Goal: Task Accomplishment & Management: Complete application form

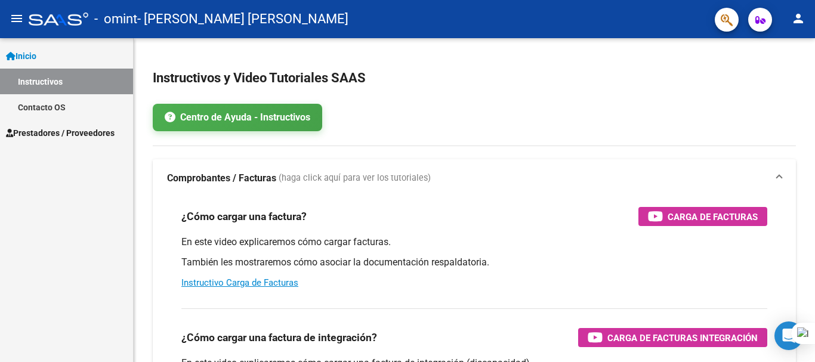
click at [42, 127] on link "Prestadores / Proveedores" at bounding box center [66, 133] width 133 height 26
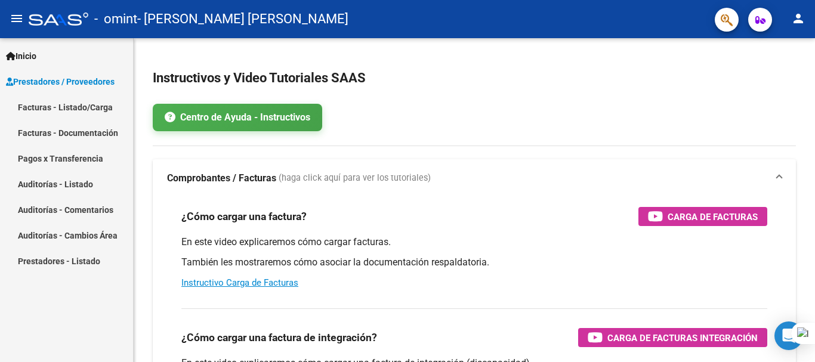
click at [69, 102] on link "Facturas - Listado/Carga" at bounding box center [66, 107] width 133 height 26
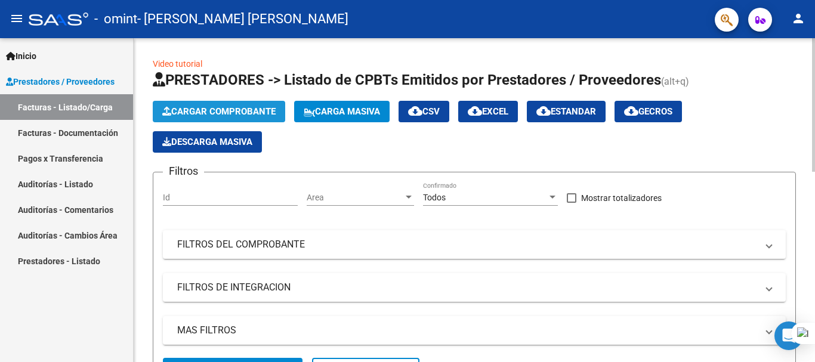
click at [220, 111] on span "Cargar Comprobante" at bounding box center [218, 111] width 113 height 11
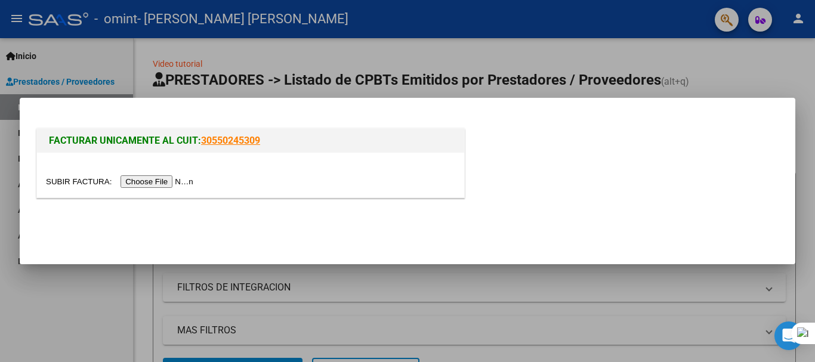
click at [181, 181] on input "file" at bounding box center [121, 181] width 151 height 13
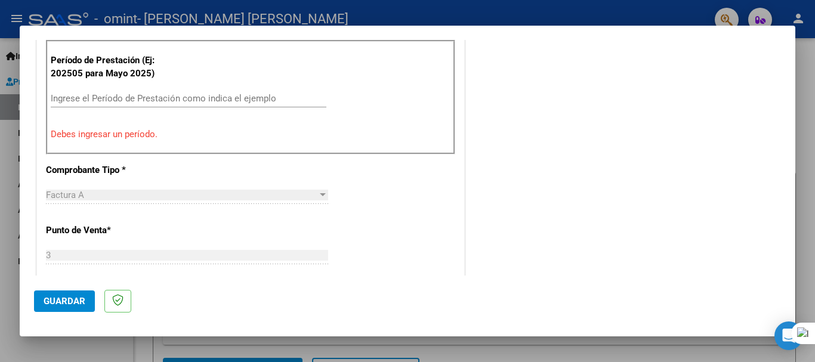
scroll to position [358, 0]
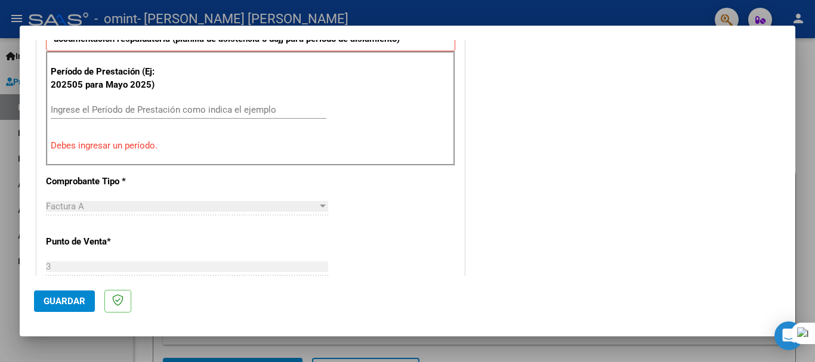
click at [70, 103] on div "Ingrese el Período de Prestación como indica el ejemplo" at bounding box center [189, 110] width 276 height 18
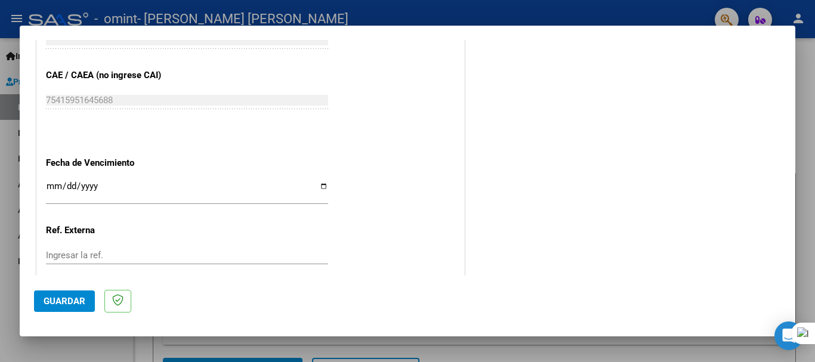
scroll to position [815, 0]
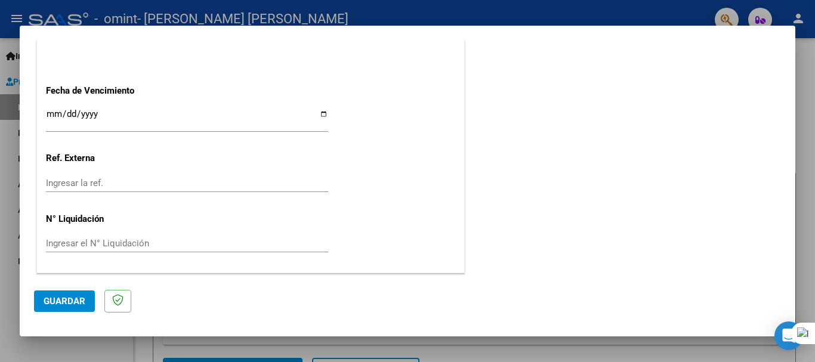
type input "202509"
click at [63, 305] on span "Guardar" at bounding box center [65, 301] width 42 height 11
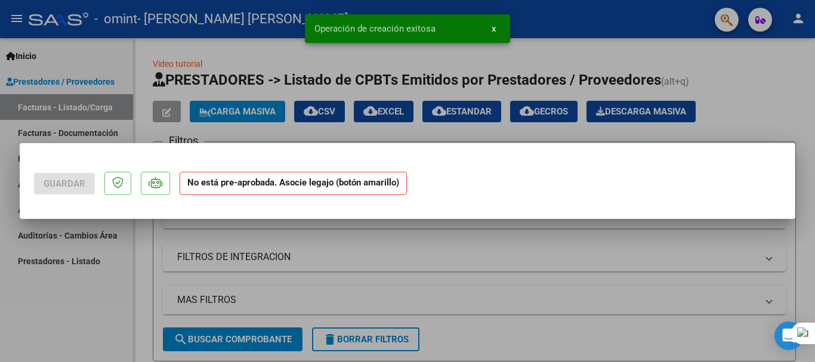
scroll to position [0, 0]
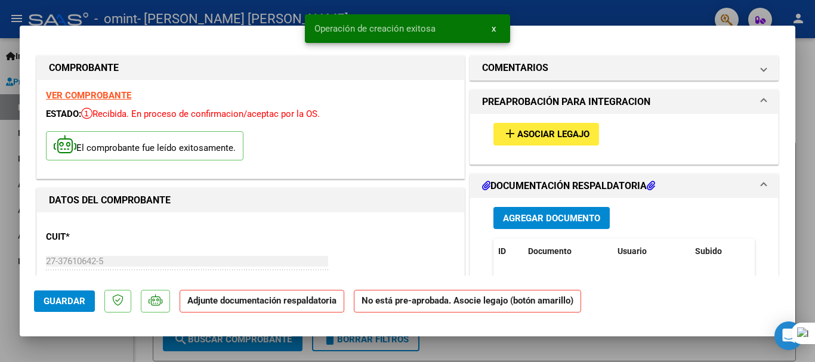
click at [519, 135] on span "Asociar Legajo" at bounding box center [553, 135] width 72 height 11
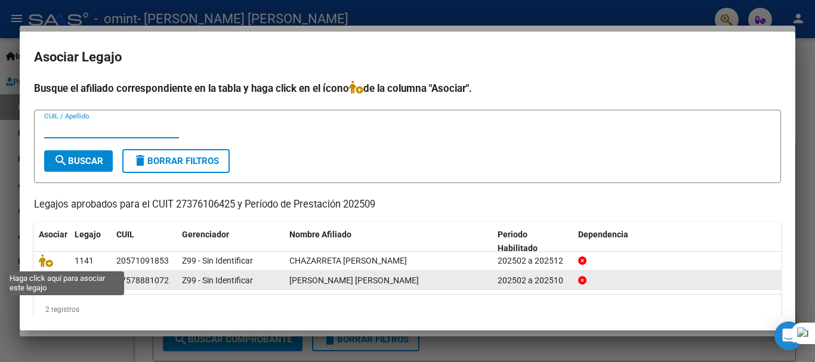
scroll to position [19, 0]
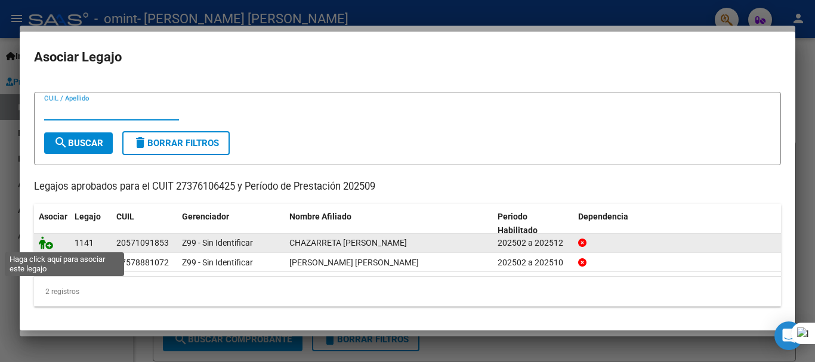
click at [46, 246] on icon at bounding box center [46, 242] width 14 height 13
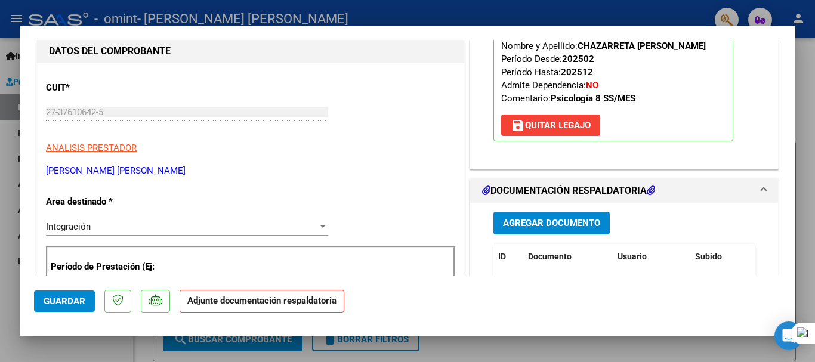
scroll to position [179, 0]
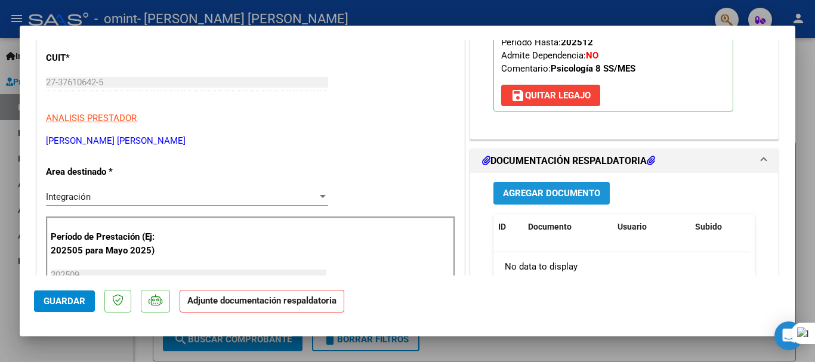
click at [555, 198] on span "Agregar Documento" at bounding box center [551, 194] width 97 height 11
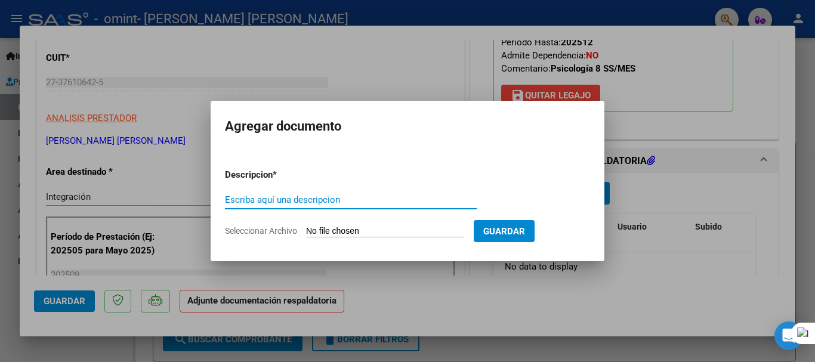
click at [362, 202] on input "Escriba aquí una descripcion" at bounding box center [351, 200] width 252 height 11
type input "planilla septiembre 2025"
click at [331, 227] on input "Seleccionar Archivo" at bounding box center [385, 231] width 158 height 11
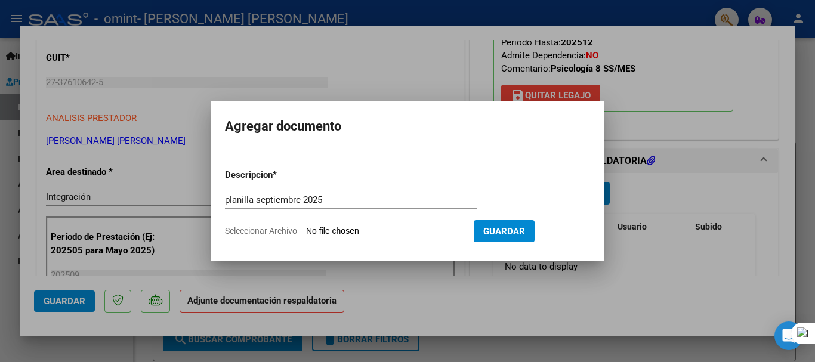
type input "C:\fakepath\[PERSON_NAME] septiembre 2025.pdf"
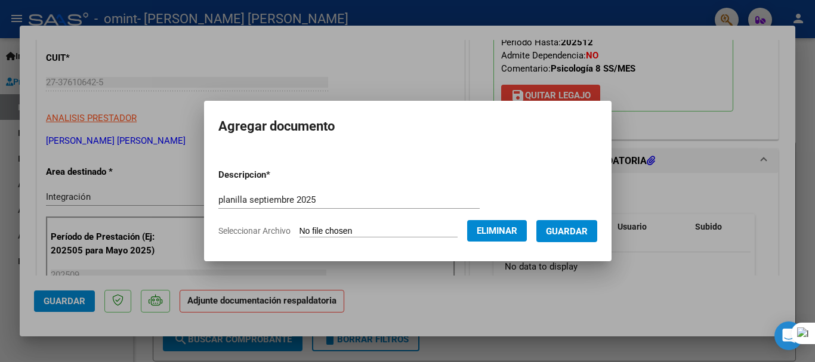
click at [575, 234] on span "Guardar" at bounding box center [567, 231] width 42 height 11
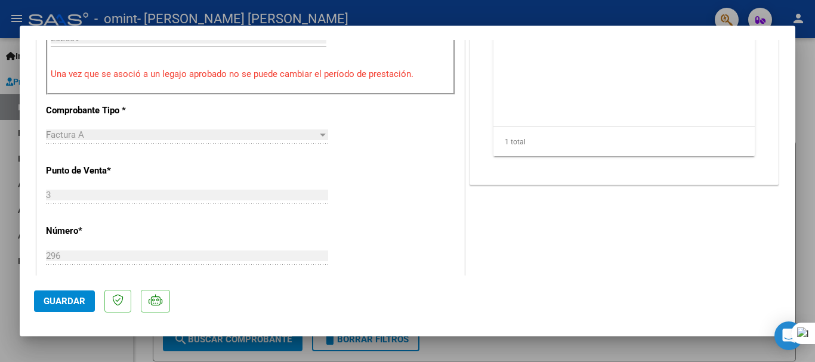
scroll to position [418, 0]
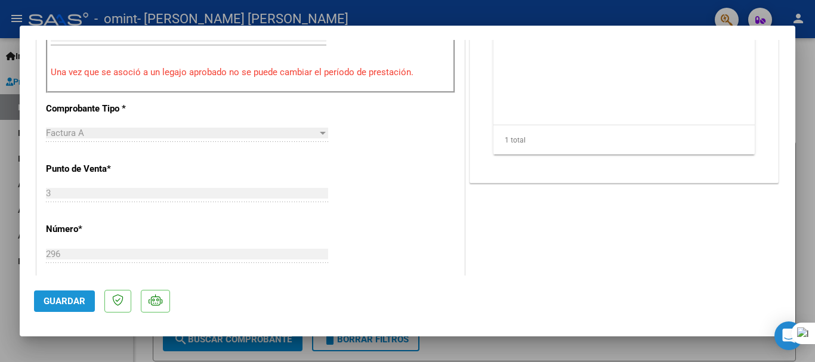
click at [63, 309] on button "Guardar" at bounding box center [64, 301] width 61 height 21
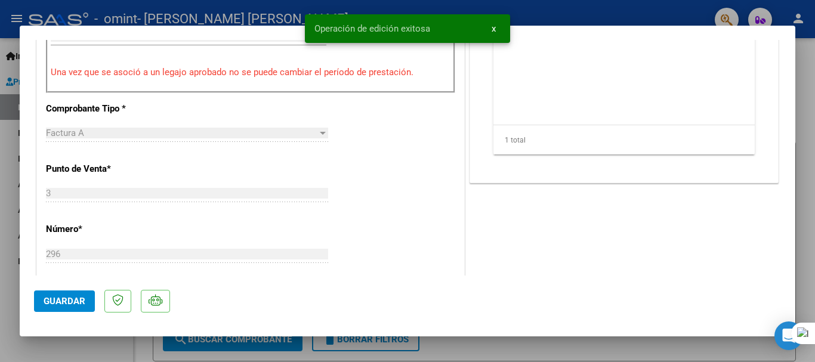
click at [622, 347] on div at bounding box center [407, 181] width 815 height 362
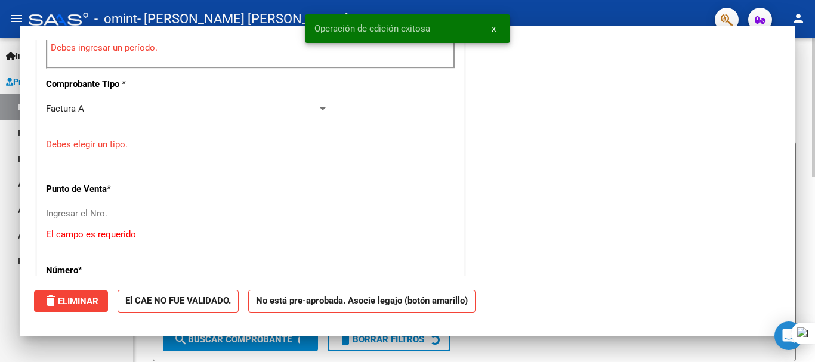
scroll to position [0, 0]
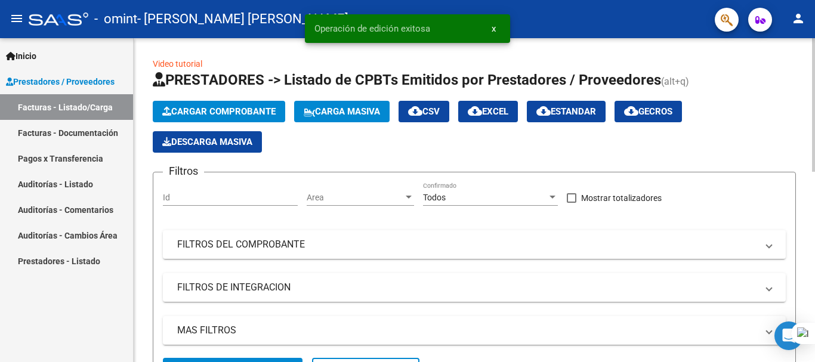
click at [198, 114] on span "Cargar Comprobante" at bounding box center [218, 111] width 113 height 11
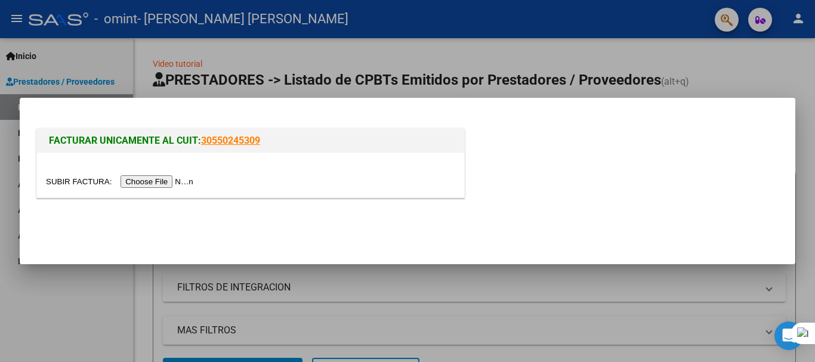
click at [175, 178] on input "file" at bounding box center [121, 181] width 151 height 13
click at [246, 142] on link "30550245309" at bounding box center [230, 140] width 59 height 11
click at [187, 180] on input "file" at bounding box center [121, 181] width 151 height 13
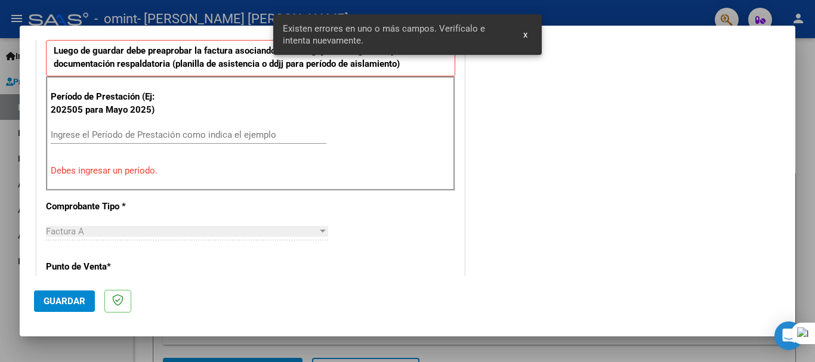
scroll to position [395, 0]
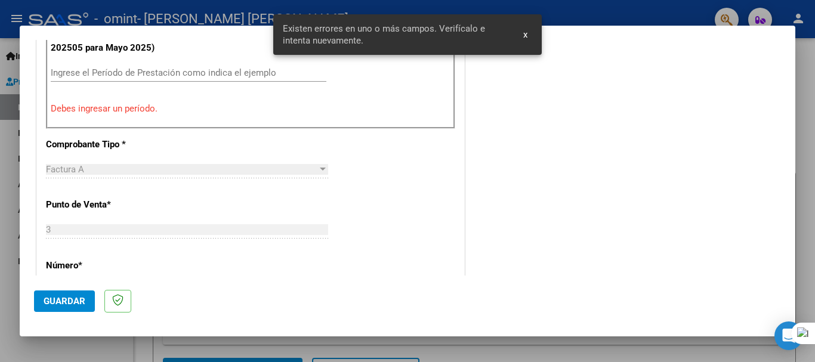
click at [110, 73] on input "Ingrese el Período de Prestación como indica el ejemplo" at bounding box center [189, 72] width 276 height 11
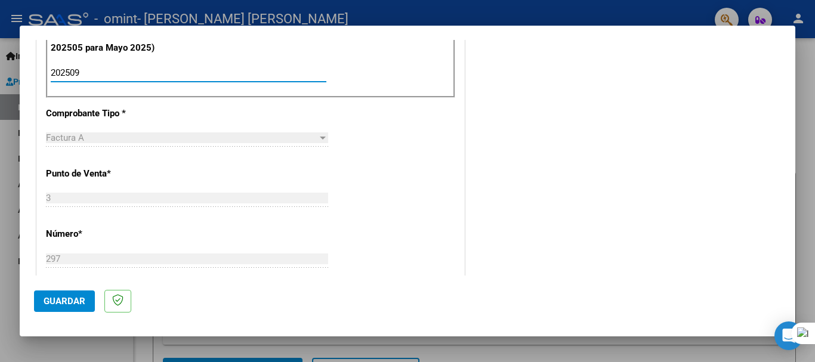
type input "202509"
click at [51, 301] on span "Guardar" at bounding box center [65, 301] width 42 height 11
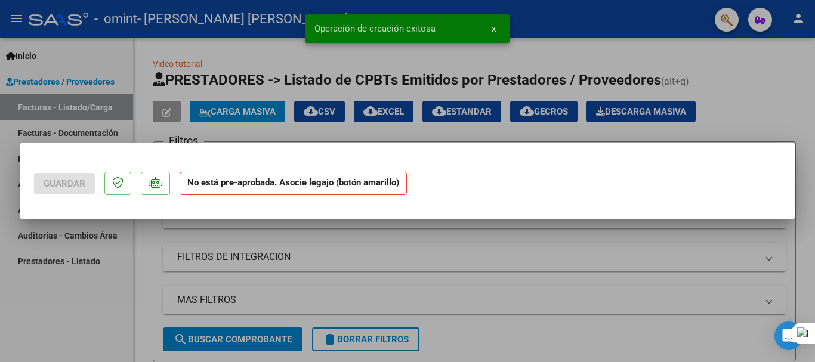
scroll to position [0, 0]
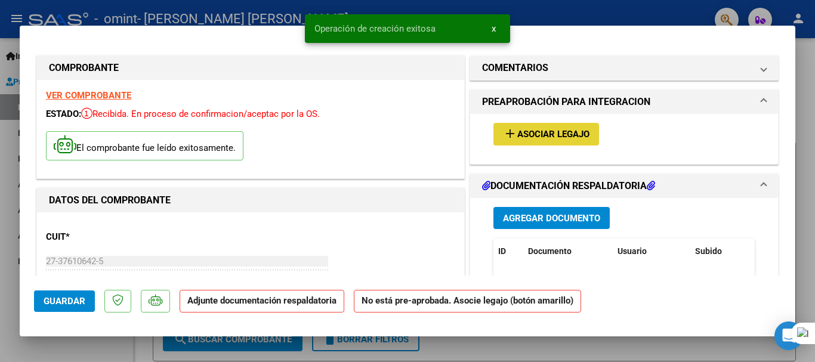
click at [525, 140] on span "Asociar Legajo" at bounding box center [553, 135] width 72 height 11
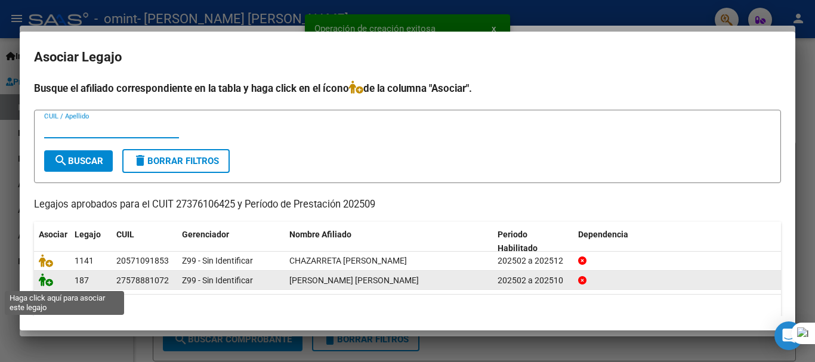
click at [43, 281] on icon at bounding box center [46, 279] width 14 height 13
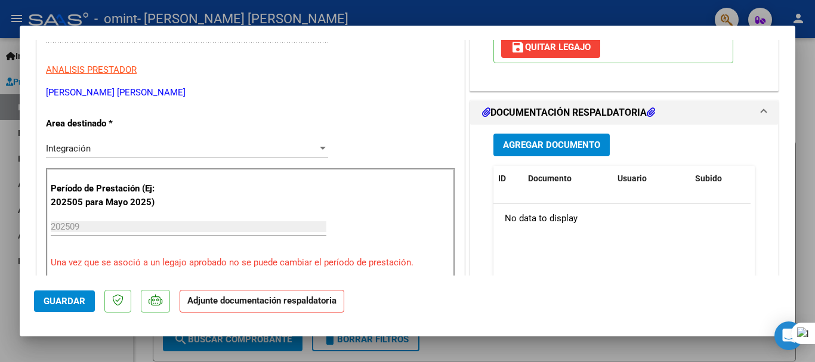
scroll to position [239, 0]
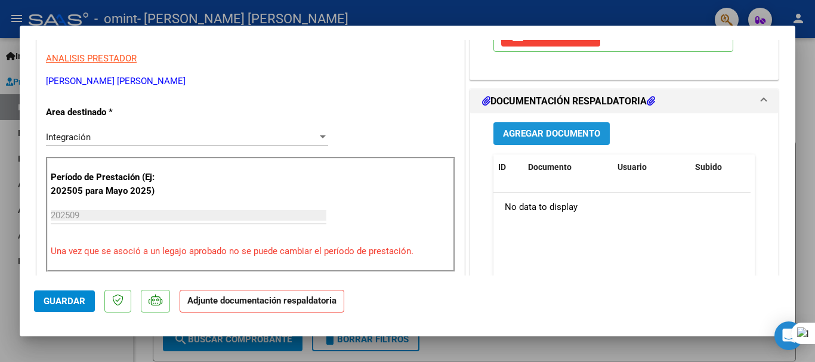
click at [536, 132] on span "Agregar Documento" at bounding box center [551, 134] width 97 height 11
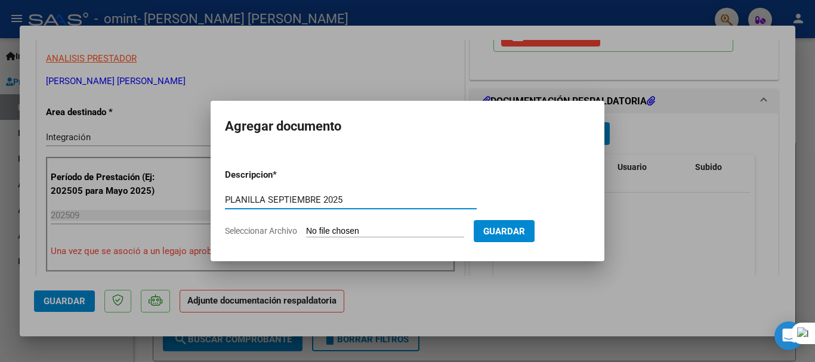
type input "PLANILLA SEPTIEMBRE 2025"
click at [345, 229] on input "Seleccionar Archivo" at bounding box center [385, 231] width 158 height 11
type input "C:\fakepath\[PERSON_NAME] septiembre 2025.pdf"
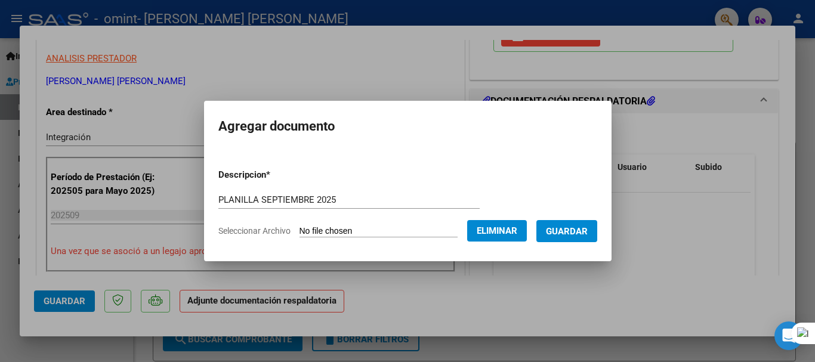
click at [585, 238] on button "Guardar" at bounding box center [567, 231] width 61 height 22
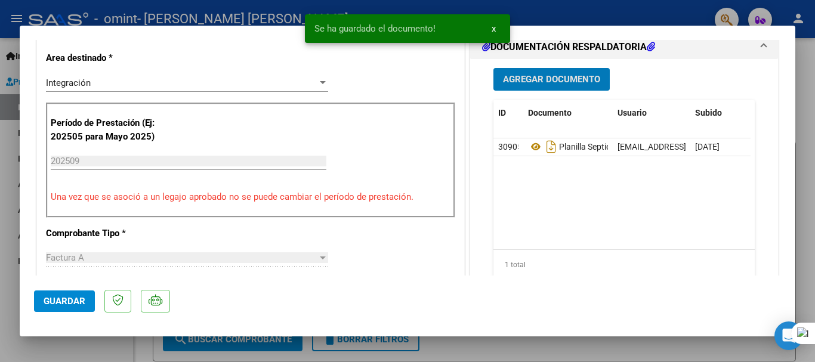
scroll to position [358, 0]
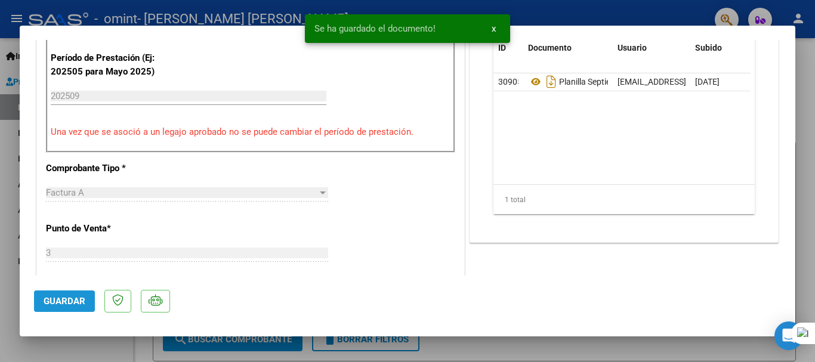
click at [61, 307] on button "Guardar" at bounding box center [64, 301] width 61 height 21
